Goal: Task Accomplishment & Management: Manage account settings

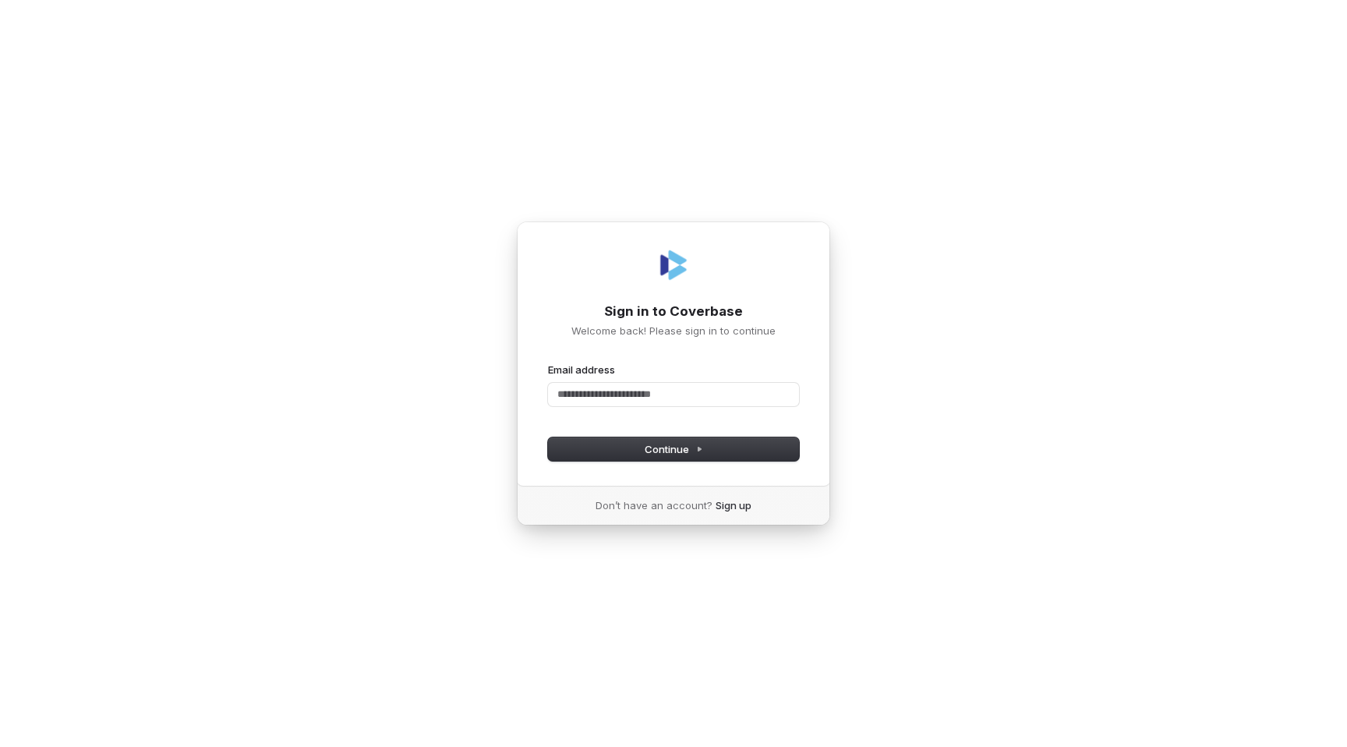
click at [253, 264] on div "Sign in to Coverbase Welcome back! Please sign in to continue Email address Pas…" at bounding box center [673, 373] width 1347 height 747
click at [278, 207] on div "Sign in to Coverbase Welcome back! Please sign in to continue Email address Pas…" at bounding box center [673, 373] width 1347 height 747
click at [685, 401] on input "Email address" at bounding box center [673, 394] width 251 height 23
click at [678, 451] on span "Continue" at bounding box center [674, 449] width 58 height 14
click at [905, 165] on div "Sign in to Coverbase Welcome back! Please sign in to continue Email address Pas…" at bounding box center [673, 373] width 1347 height 747
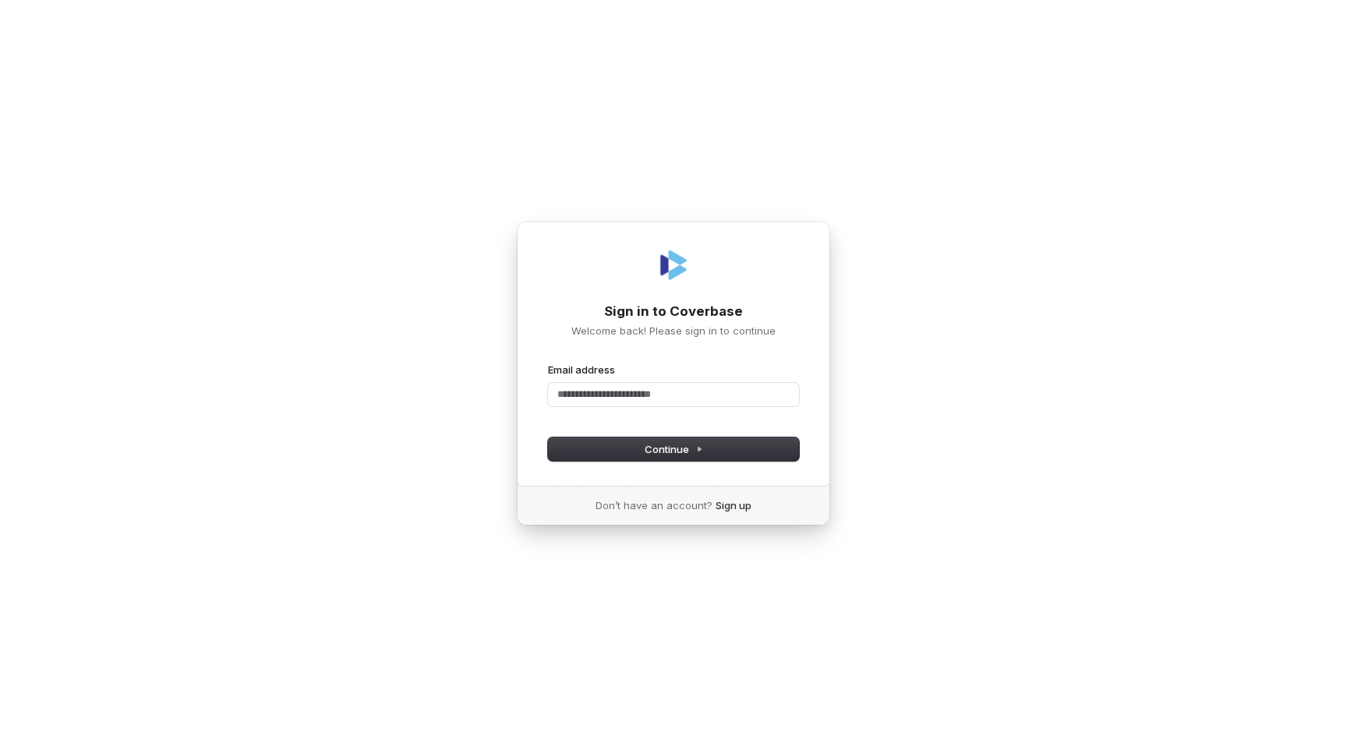
click at [905, 157] on div "Sign in to Coverbase Welcome back! Please sign in to continue Email address Pas…" at bounding box center [673, 373] width 1347 height 747
click at [715, 403] on input "Email address" at bounding box center [673, 394] width 251 height 23
click at [664, 402] on input "Email address" at bounding box center [673, 394] width 251 height 23
click at [657, 395] on input "Email address" at bounding box center [673, 394] width 251 height 23
click at [392, 338] on div "Sign in to Coverbase Welcome back! Please sign in to continue Email address Pas…" at bounding box center [673, 373] width 1347 height 747
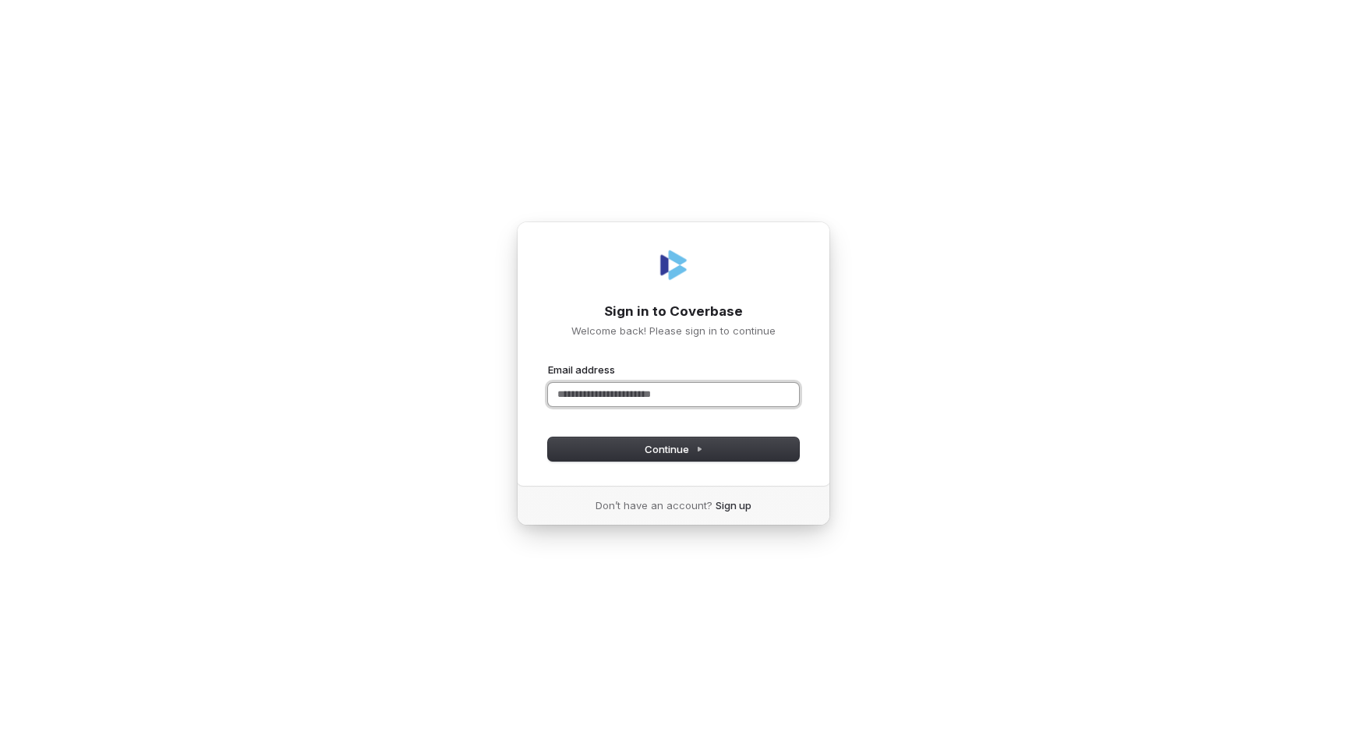
click at [704, 386] on input "Email address" at bounding box center [673, 394] width 251 height 23
click at [699, 451] on icon at bounding box center [699, 450] width 3 height 4
click at [659, 395] on input "Email address" at bounding box center [673, 394] width 251 height 23
click at [707, 454] on button "Continue" at bounding box center [673, 448] width 251 height 23
type input "**********"
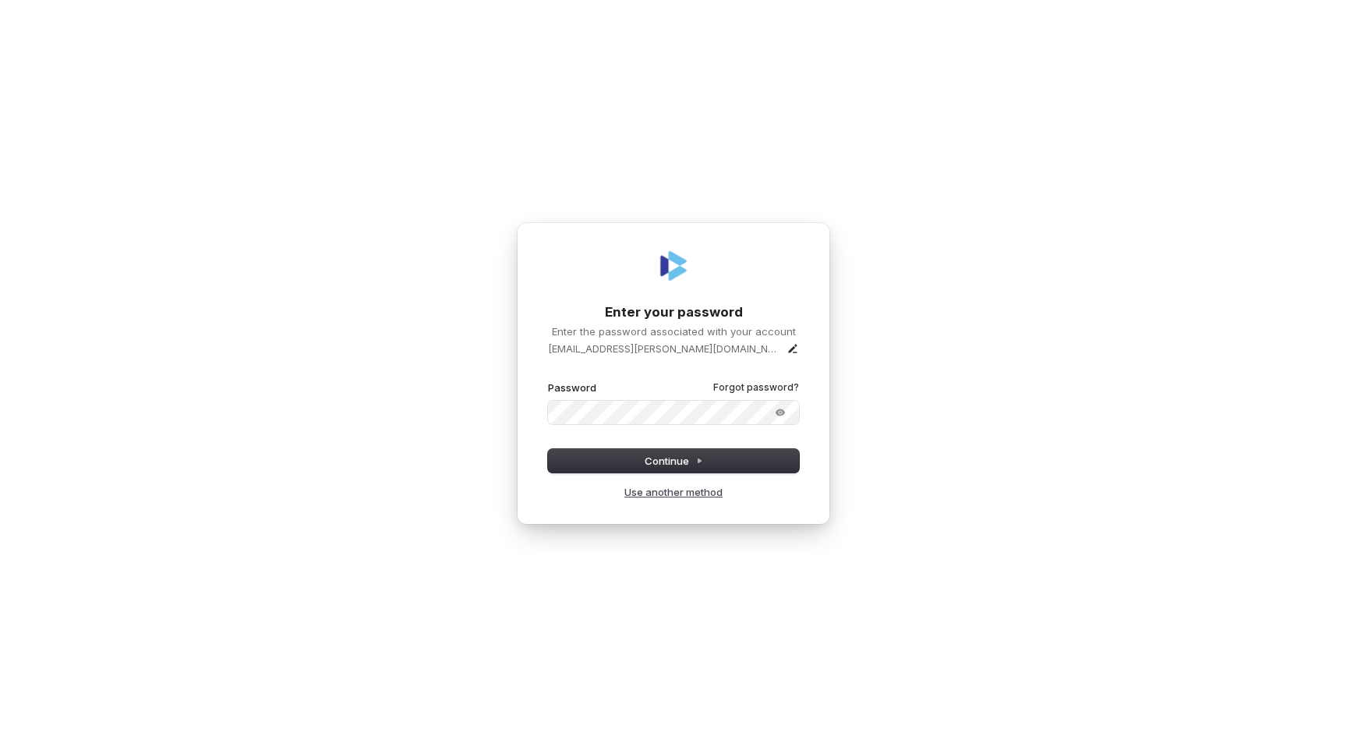
click at [691, 497] on link "Use another method" at bounding box center [674, 492] width 98 height 14
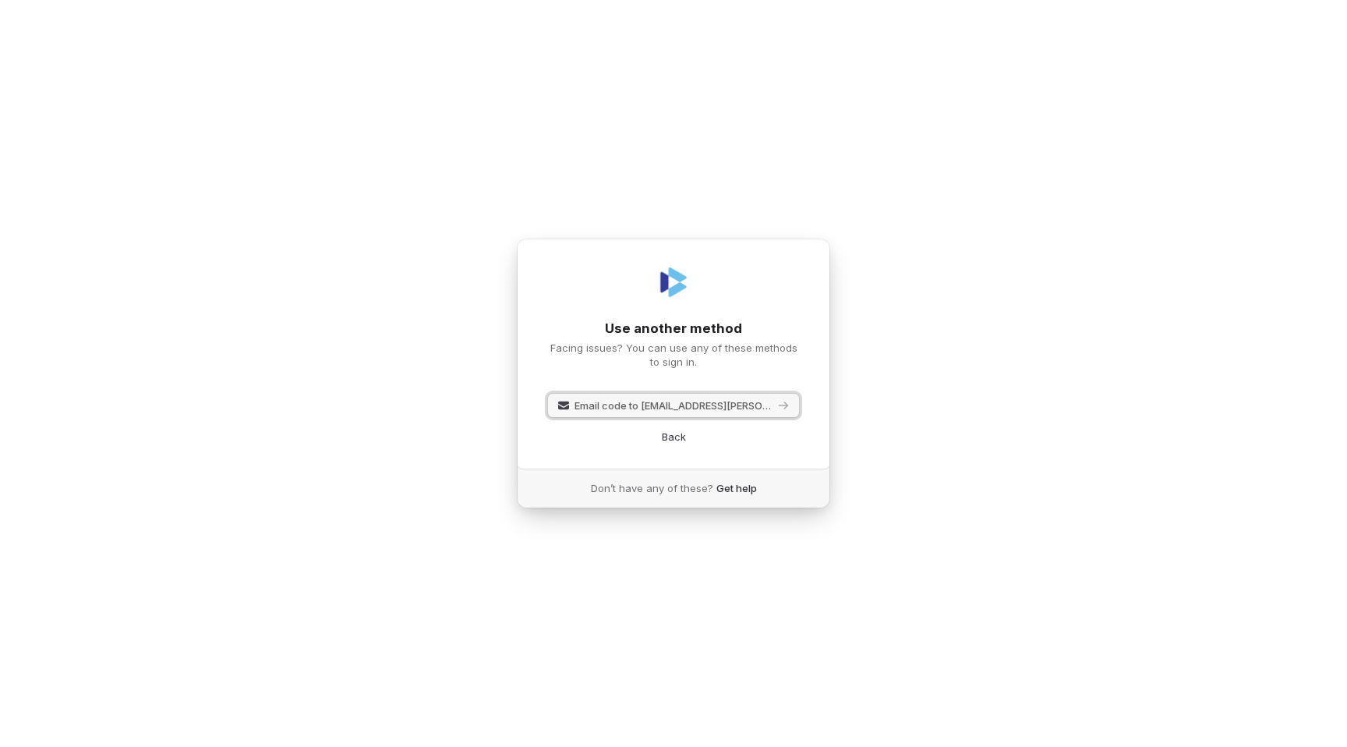
click at [717, 407] on span "Email code to [EMAIL_ADDRESS][PERSON_NAME][DOMAIN_NAME]" at bounding box center [675, 405] width 200 height 14
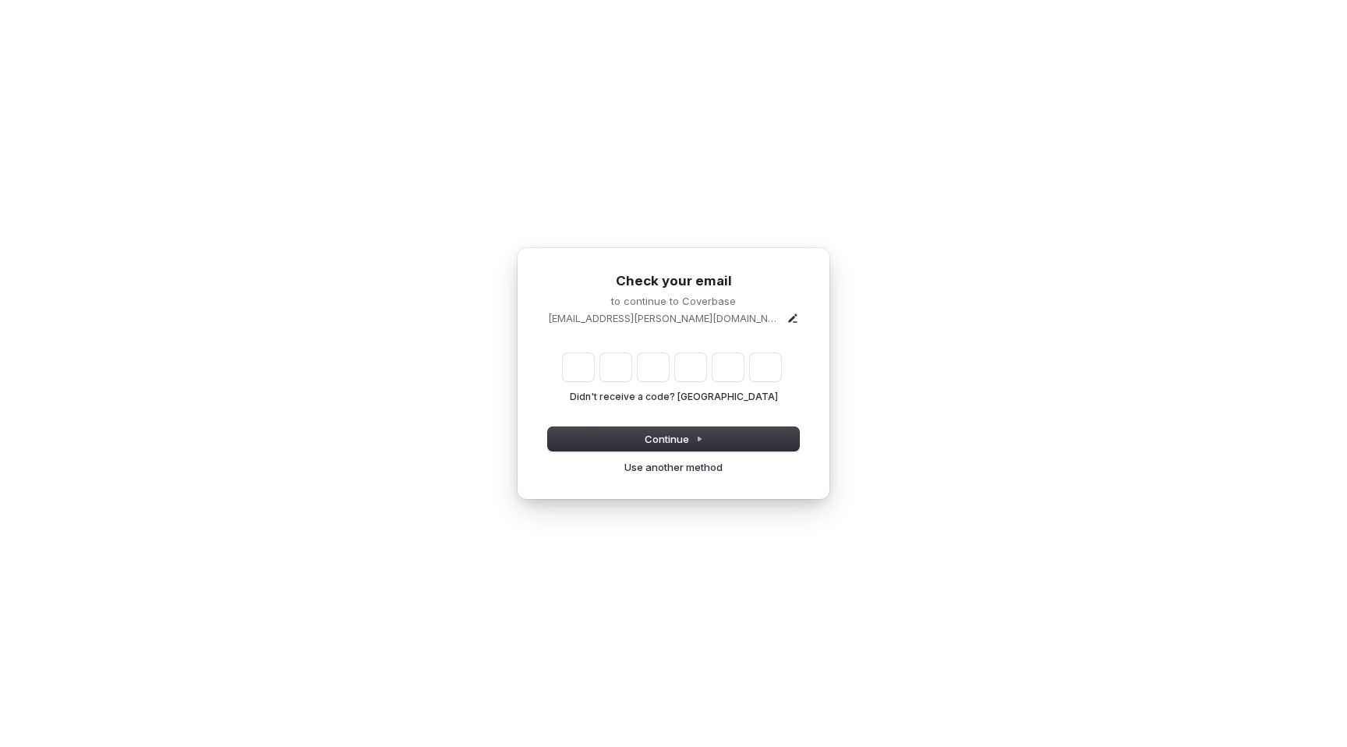
type input "*"
type input "**"
type input "*"
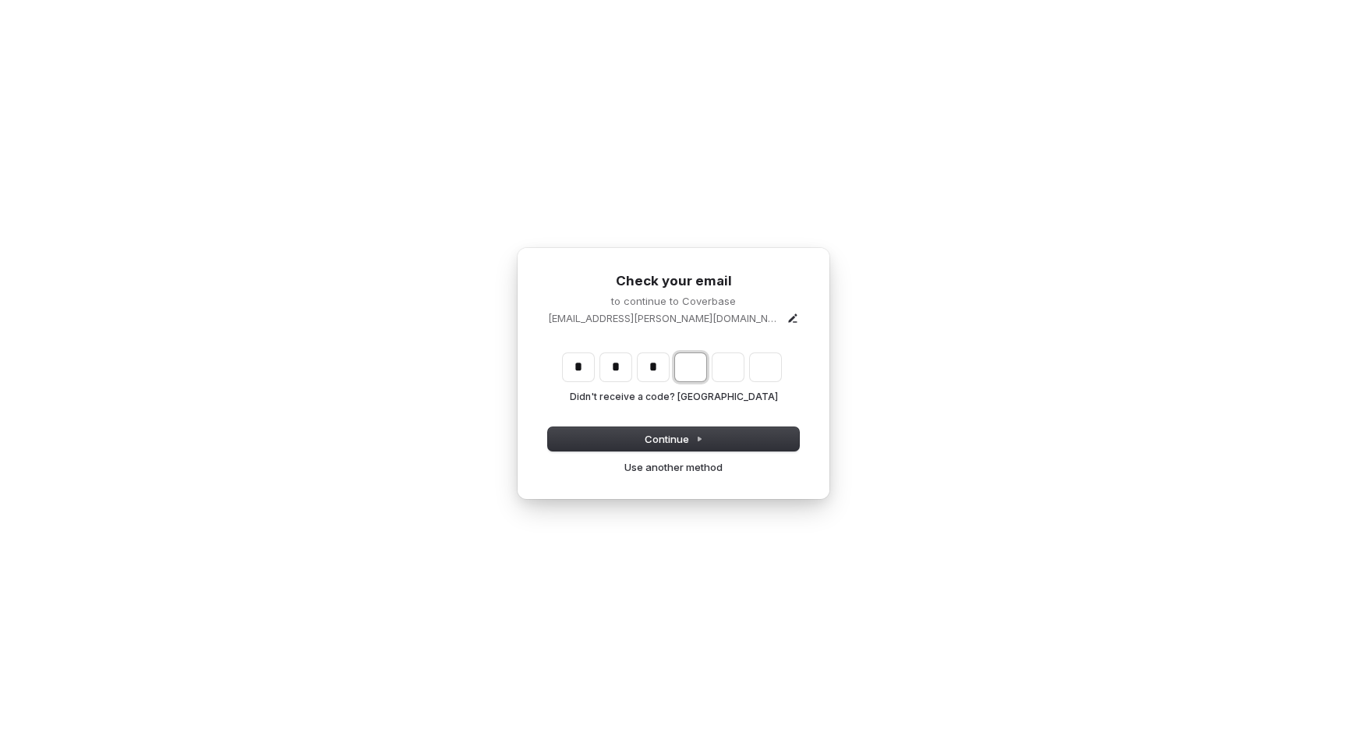
type input "***"
type input "*"
type input "****"
type input "*"
type input "******"
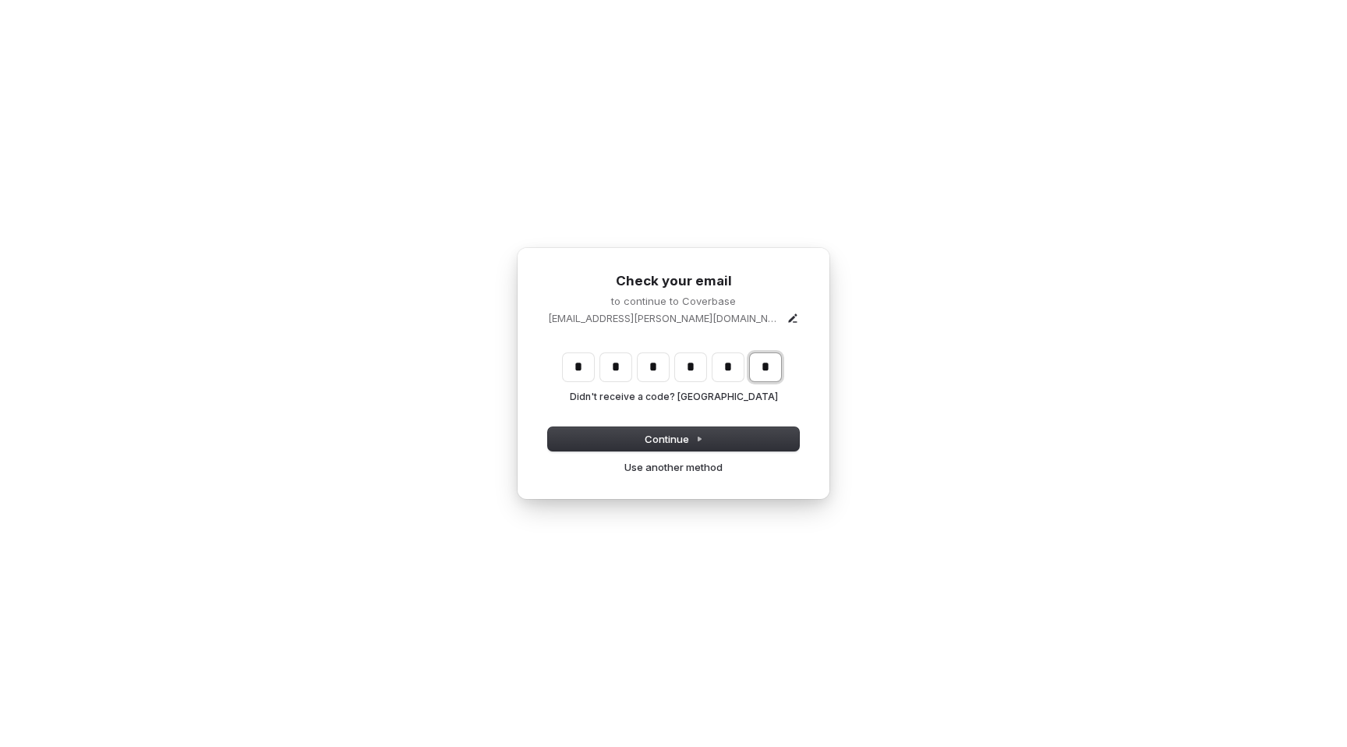
type input "*"
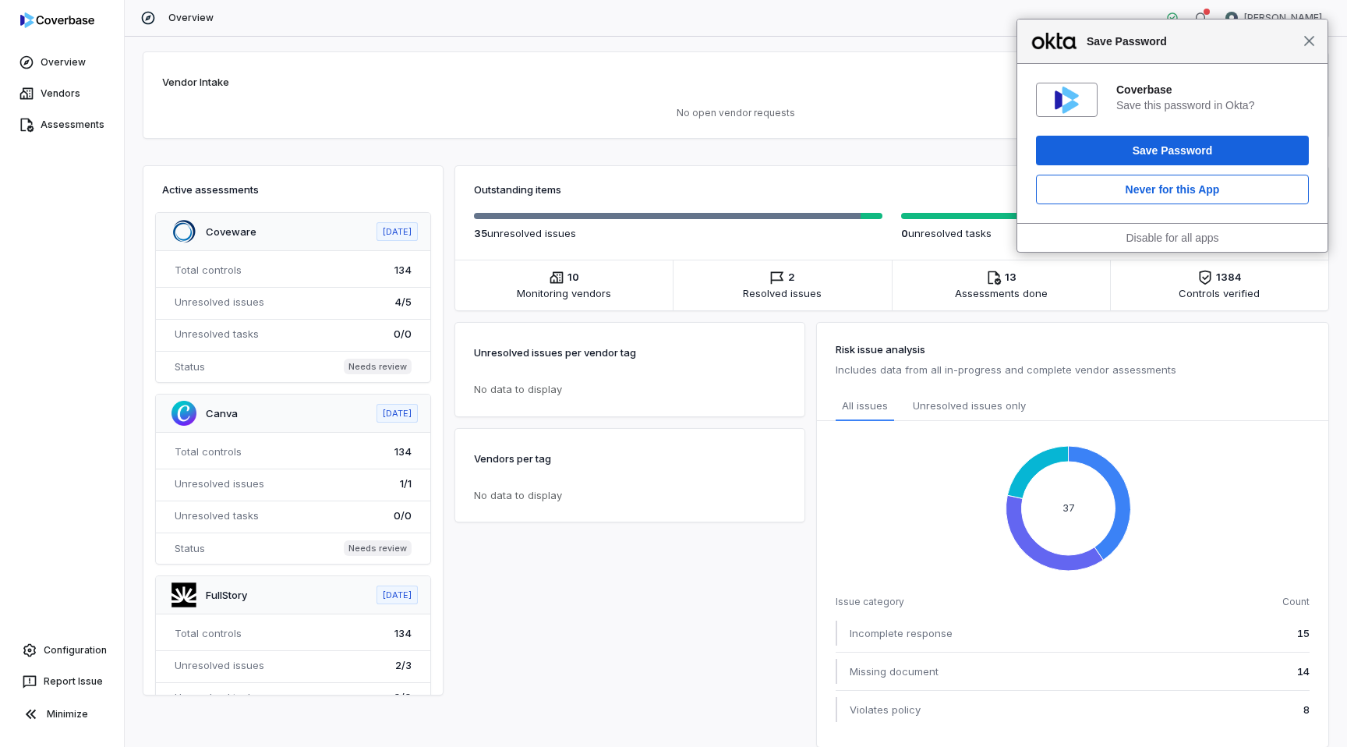
click at [1315, 37] on span "Close" at bounding box center [1310, 41] width 12 height 12
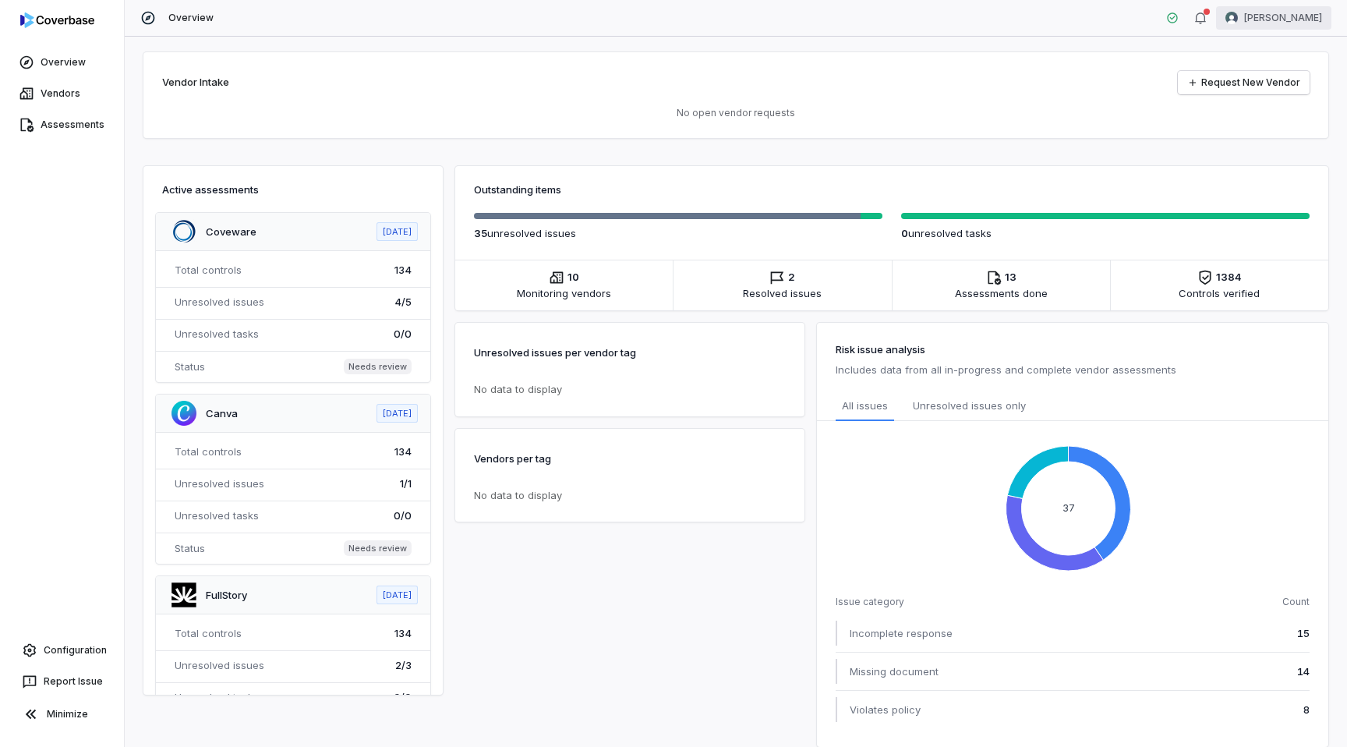
click at [1277, 29] on html "Overview Vendors Assessments Configuration Report Issue Minimize Overview Abby …" at bounding box center [673, 373] width 1347 height 747
click at [1269, 78] on div "Organization" at bounding box center [1265, 80] width 119 height 25
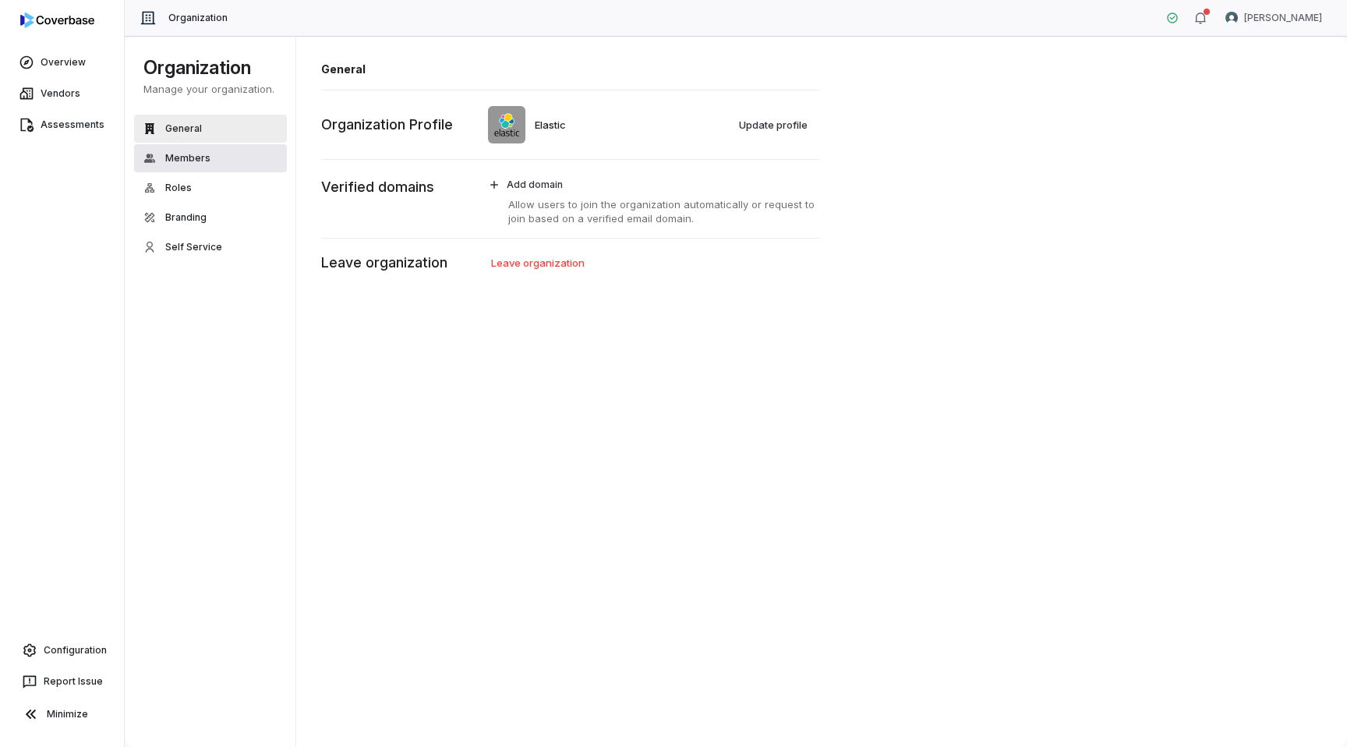
click at [229, 168] on button "Members" at bounding box center [210, 158] width 153 height 28
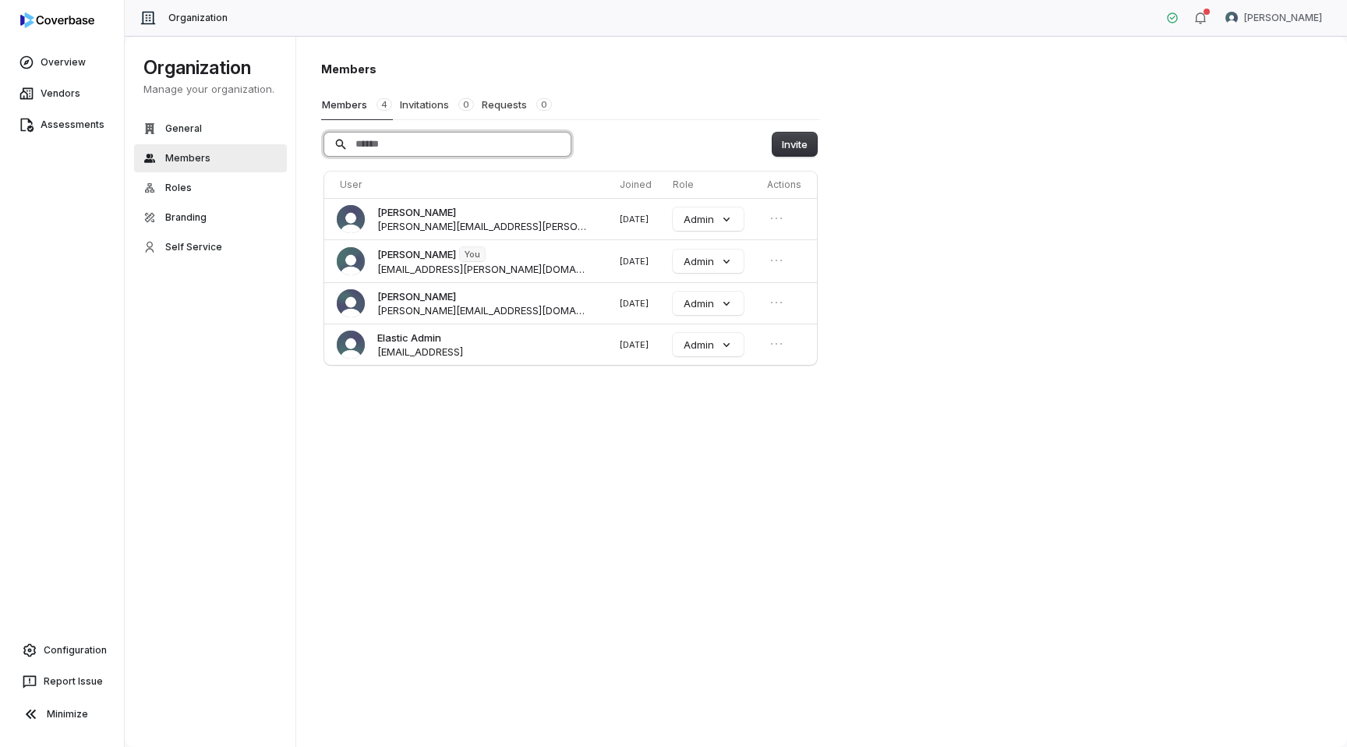
click at [420, 141] on input "Search" at bounding box center [447, 144] width 246 height 23
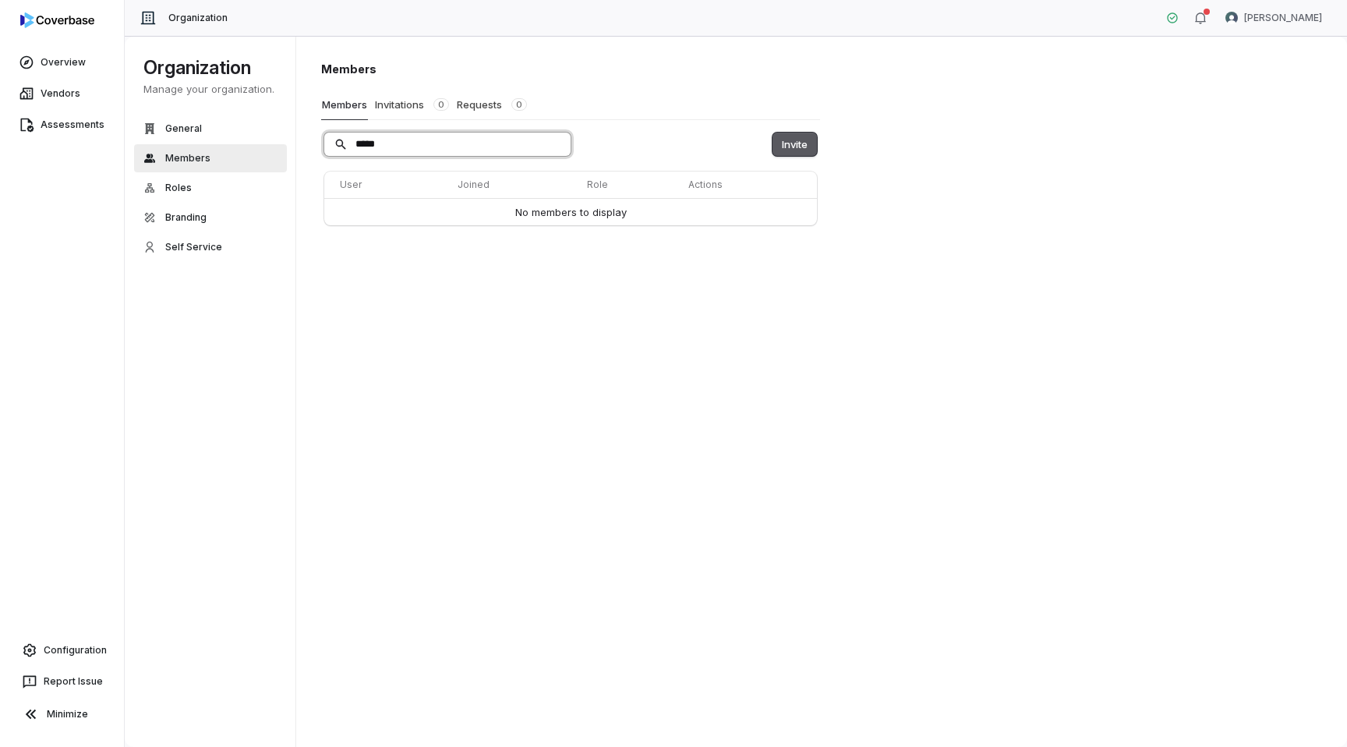
type input "*****"
click at [789, 140] on button "Invite" at bounding box center [795, 144] width 44 height 23
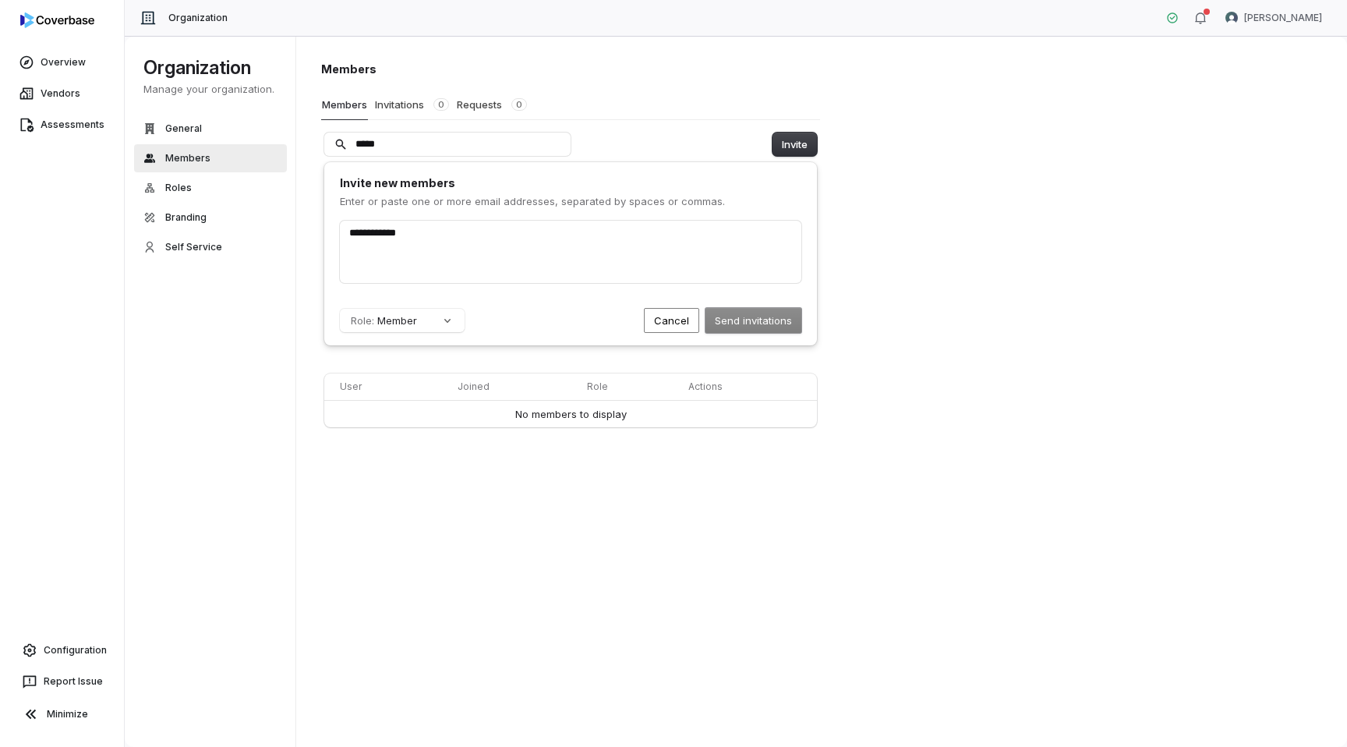
type input "**********"
paste input "text"
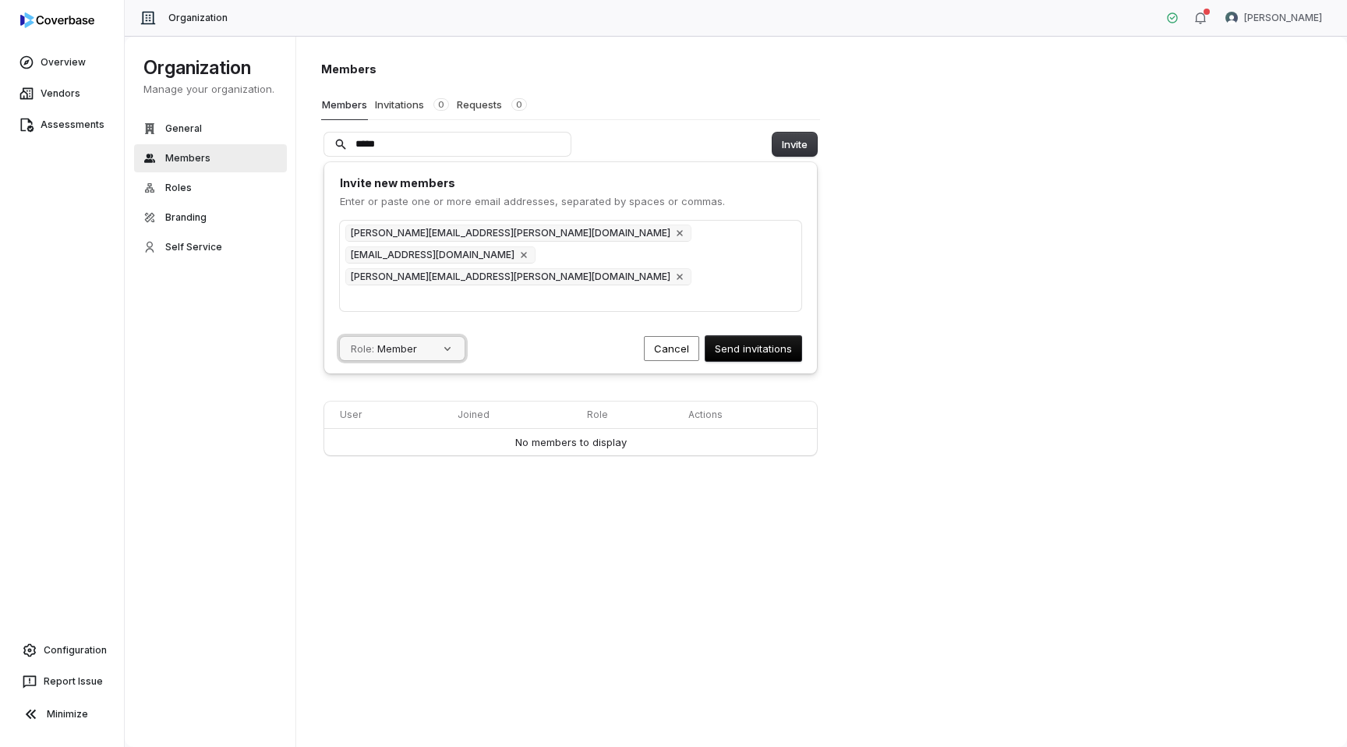
click at [412, 337] on button "Role: Member" at bounding box center [402, 348] width 125 height 23
click at [561, 306] on form "rusty.searle@elastic.co victoria.cuce@elastic.co jamie.yoo@elastic.co Role: Mem…" at bounding box center [571, 291] width 462 height 140
click at [786, 336] on button "Send invitations" at bounding box center [754, 348] width 96 height 25
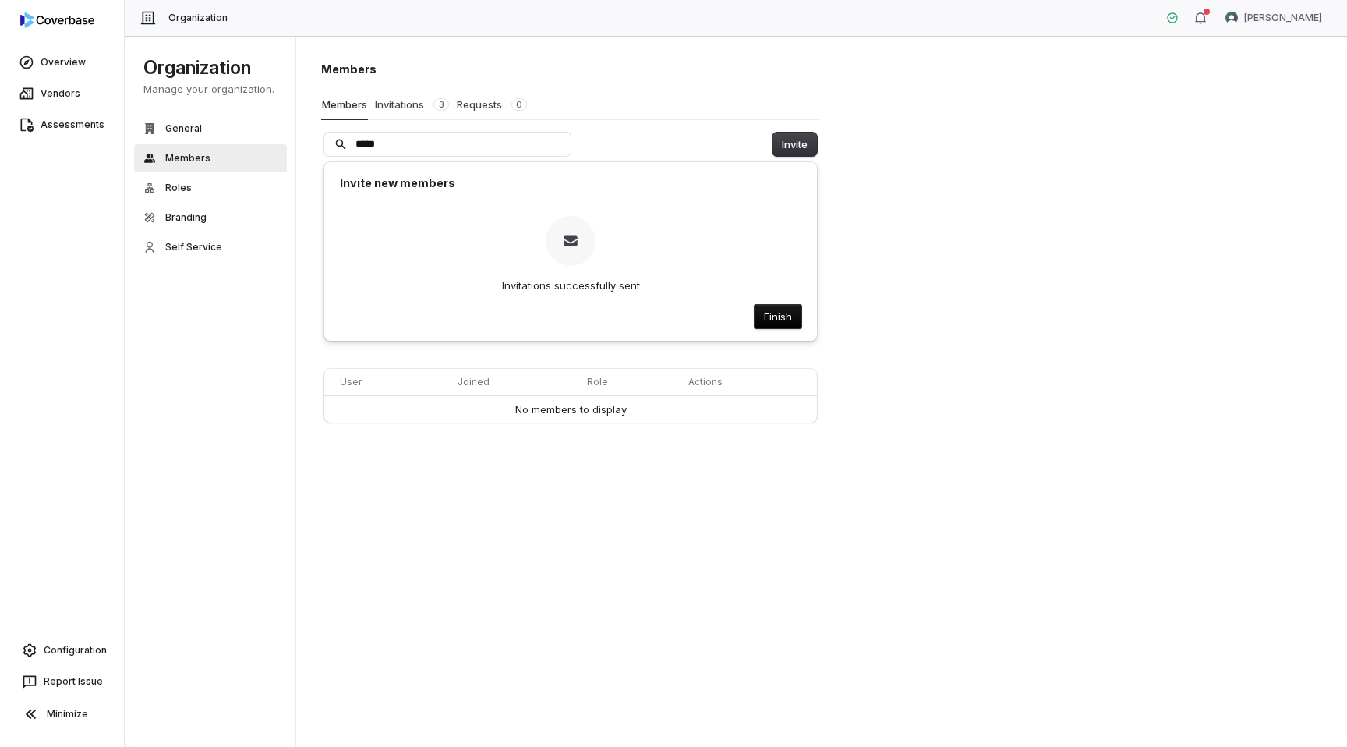
click at [786, 326] on button "Finish" at bounding box center [778, 316] width 47 height 23
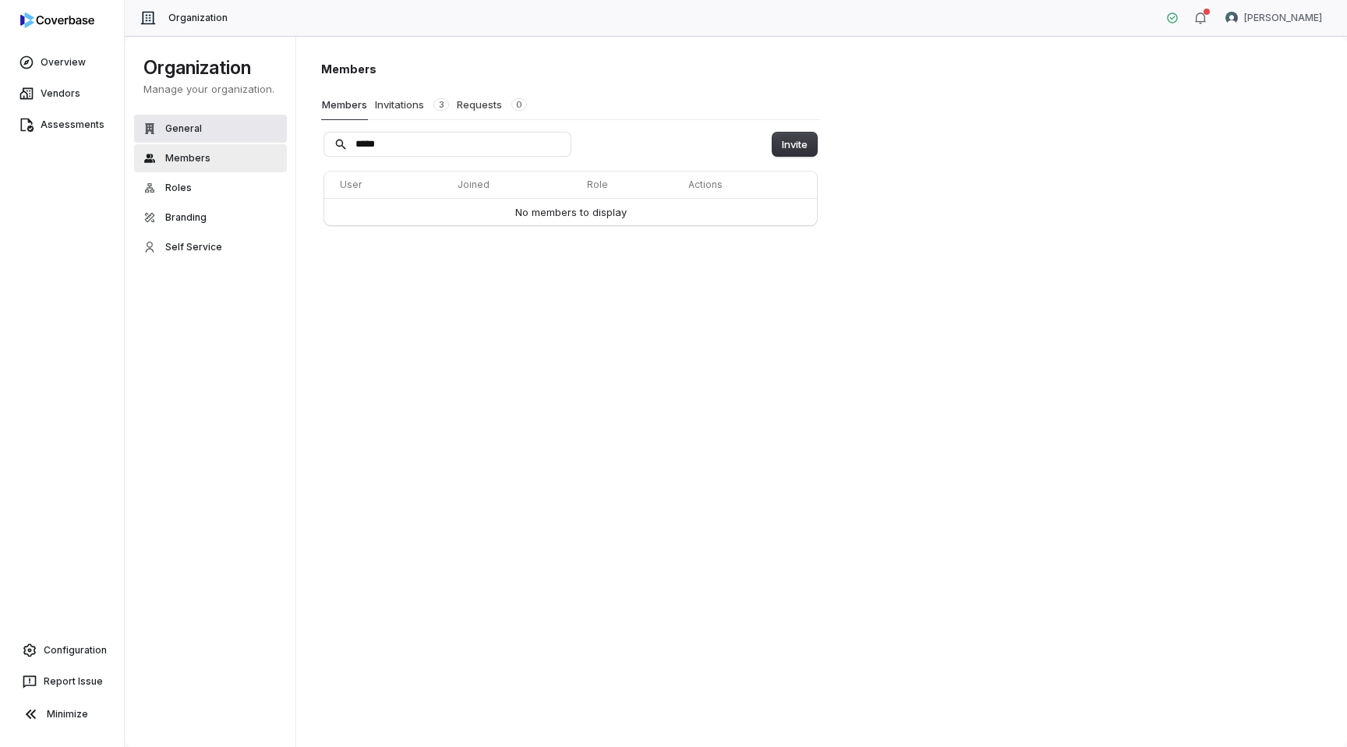
click at [259, 137] on button "General" at bounding box center [210, 129] width 153 height 28
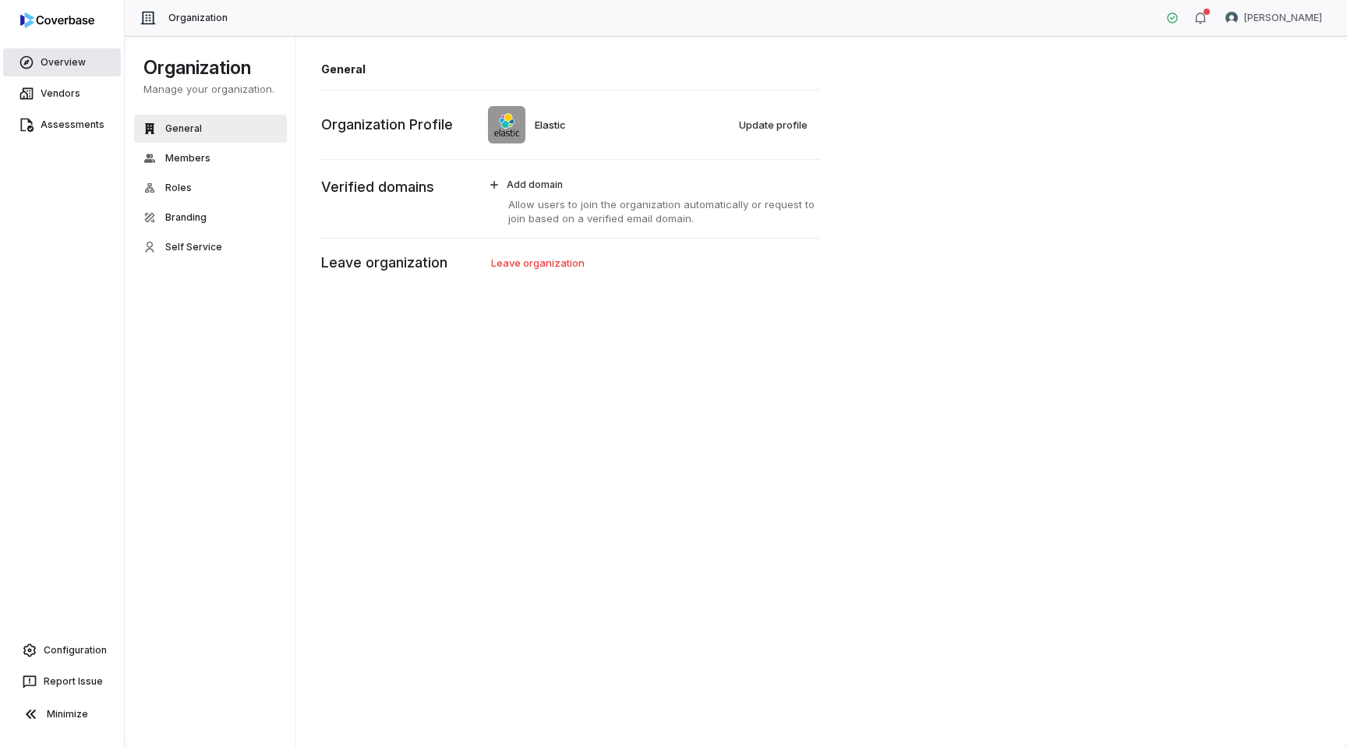
click at [83, 62] on link "Overview" at bounding box center [62, 62] width 118 height 28
